Goal: Information Seeking & Learning: Find specific fact

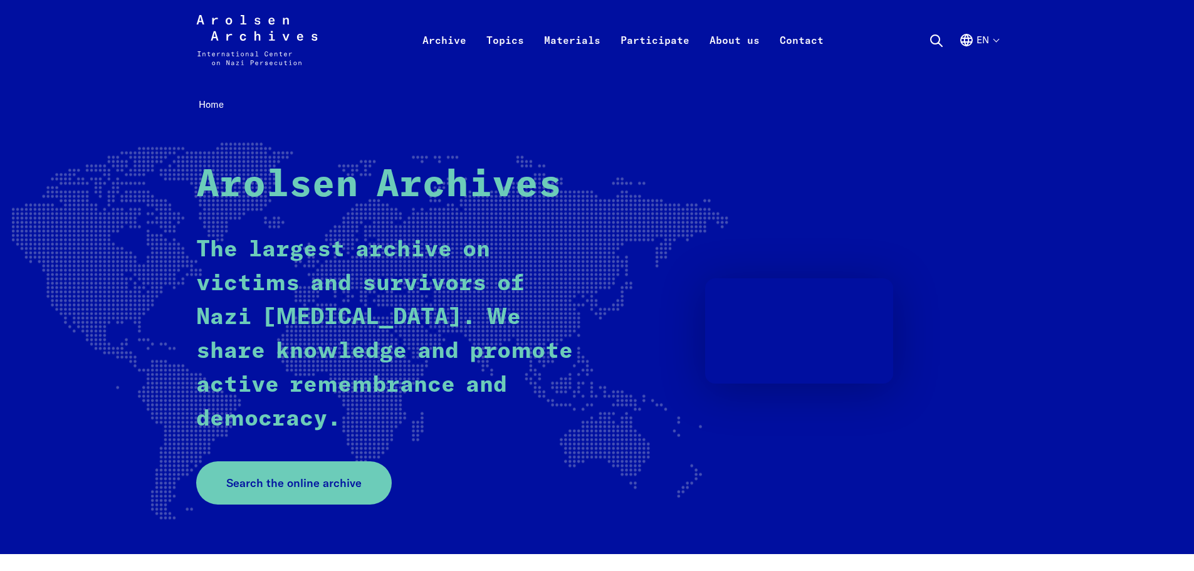
click at [931, 43] on icon at bounding box center [936, 40] width 15 height 15
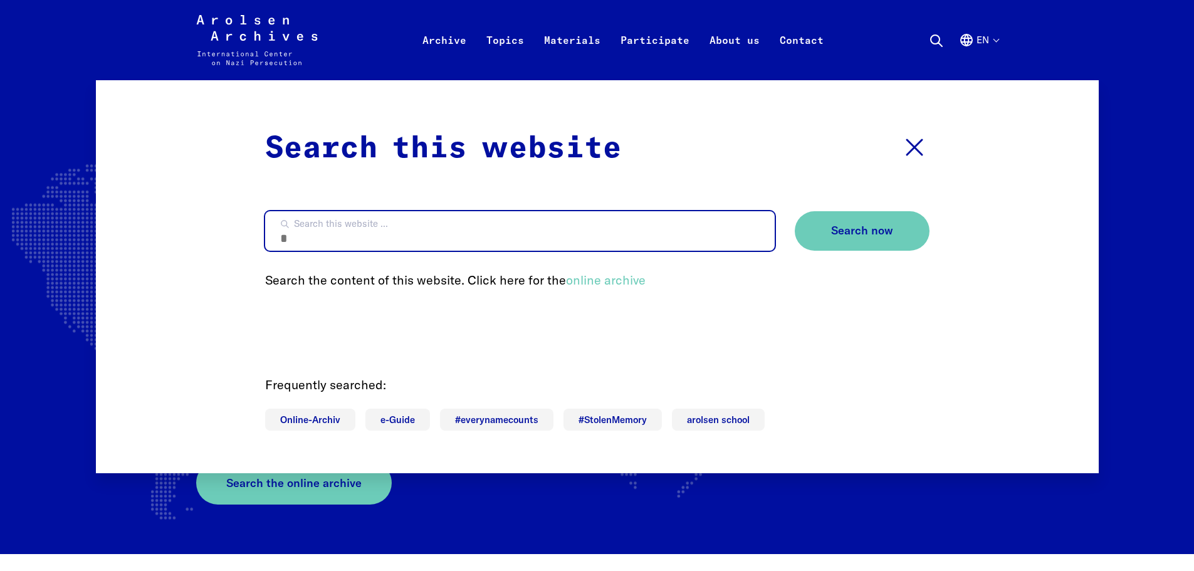
click at [461, 226] on input "Search this website ..." at bounding box center [520, 230] width 510 height 39
type input "**********"
click at [795, 211] on button "Search now" at bounding box center [862, 230] width 135 height 39
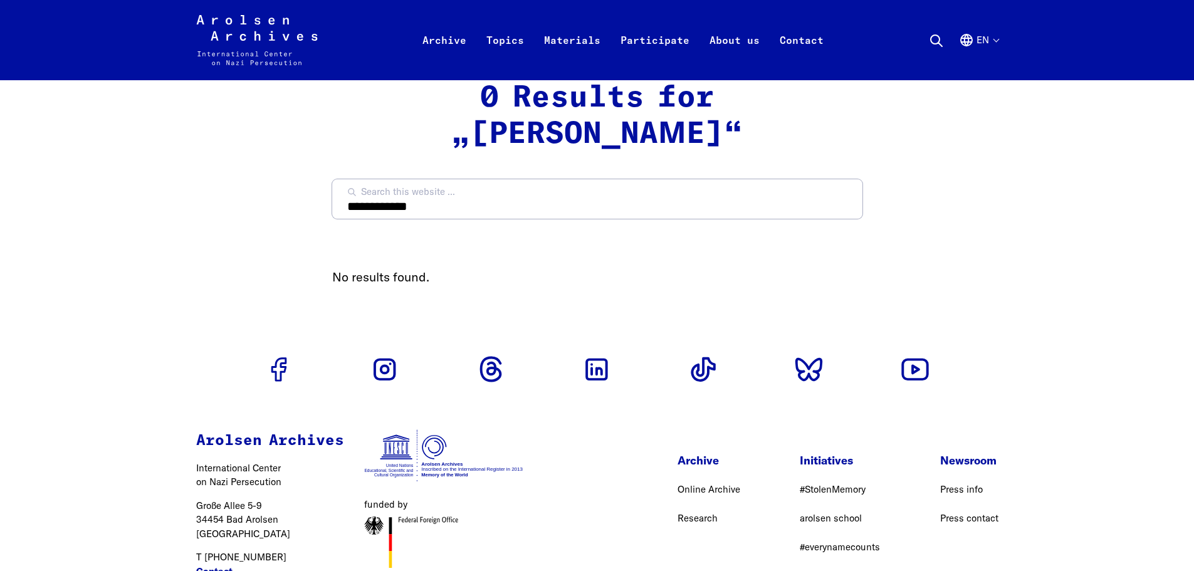
click at [936, 45] on icon at bounding box center [936, 40] width 15 height 15
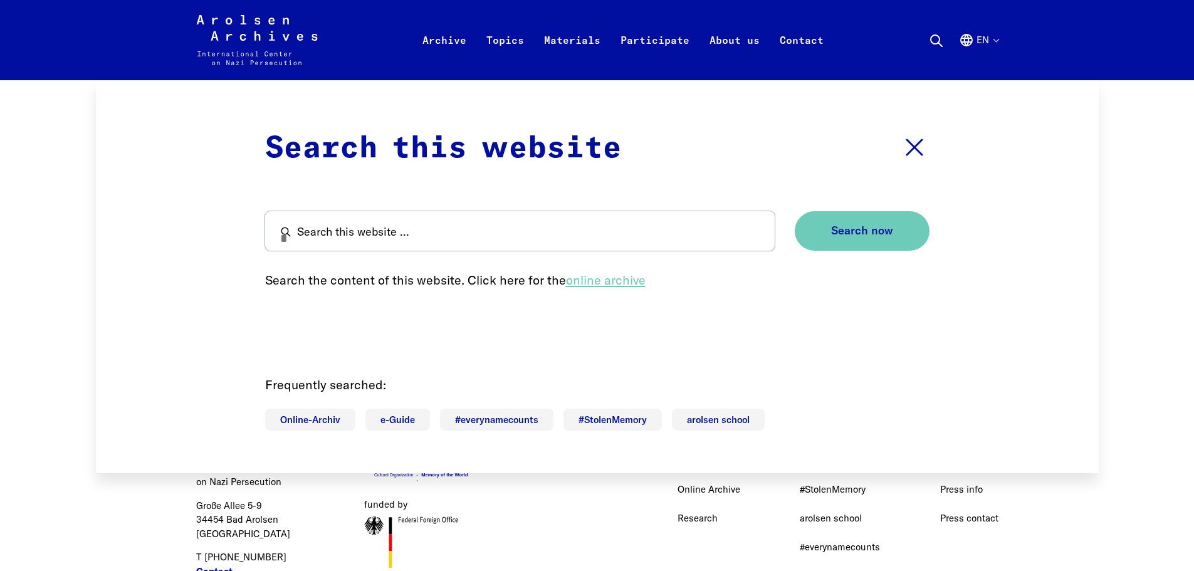
click at [620, 278] on link "online archive" at bounding box center [606, 280] width 80 height 16
